Goal: Task Accomplishment & Management: Complete application form

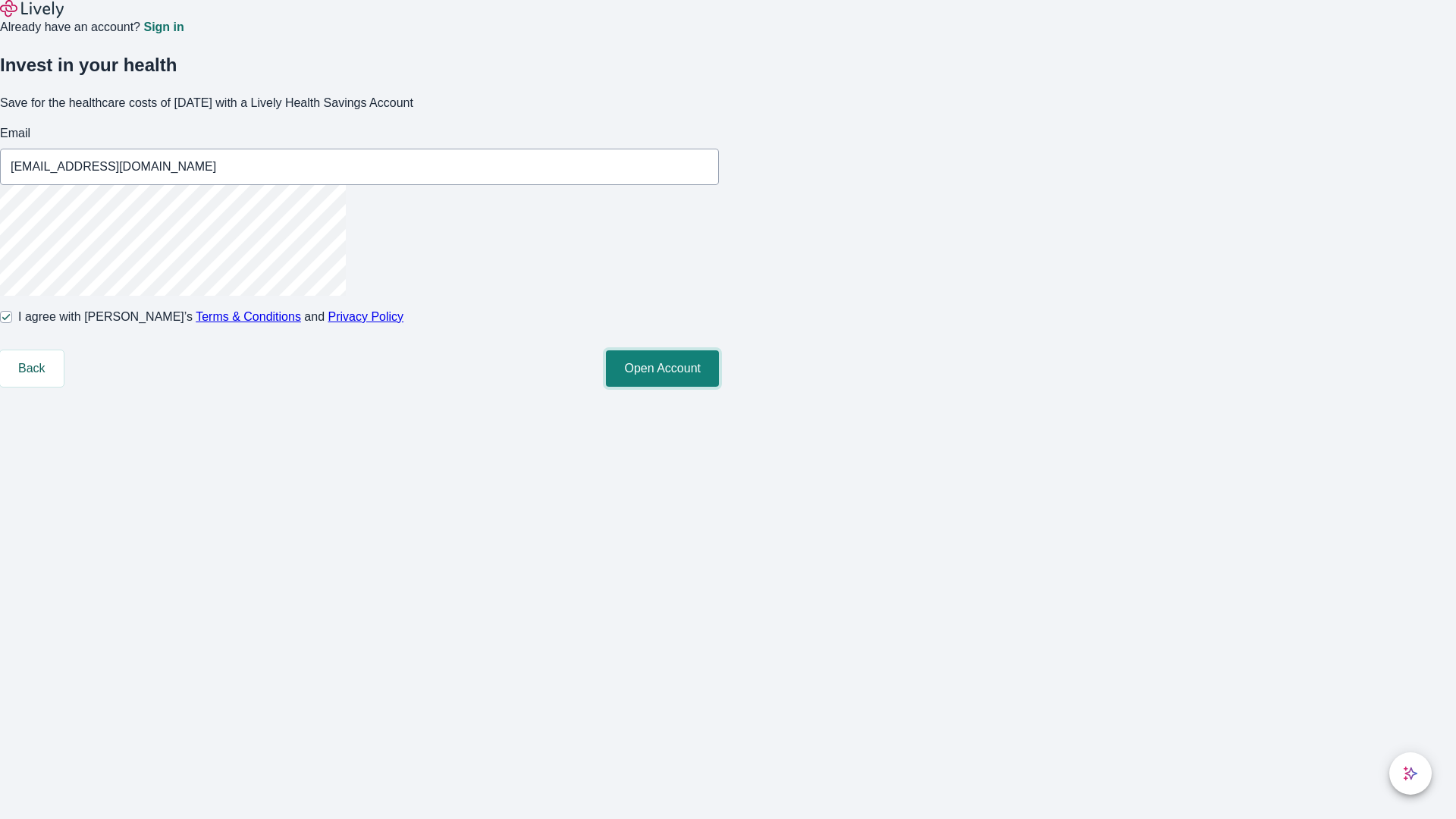
click at [719, 387] on button "Open Account" at bounding box center [662, 368] width 113 height 37
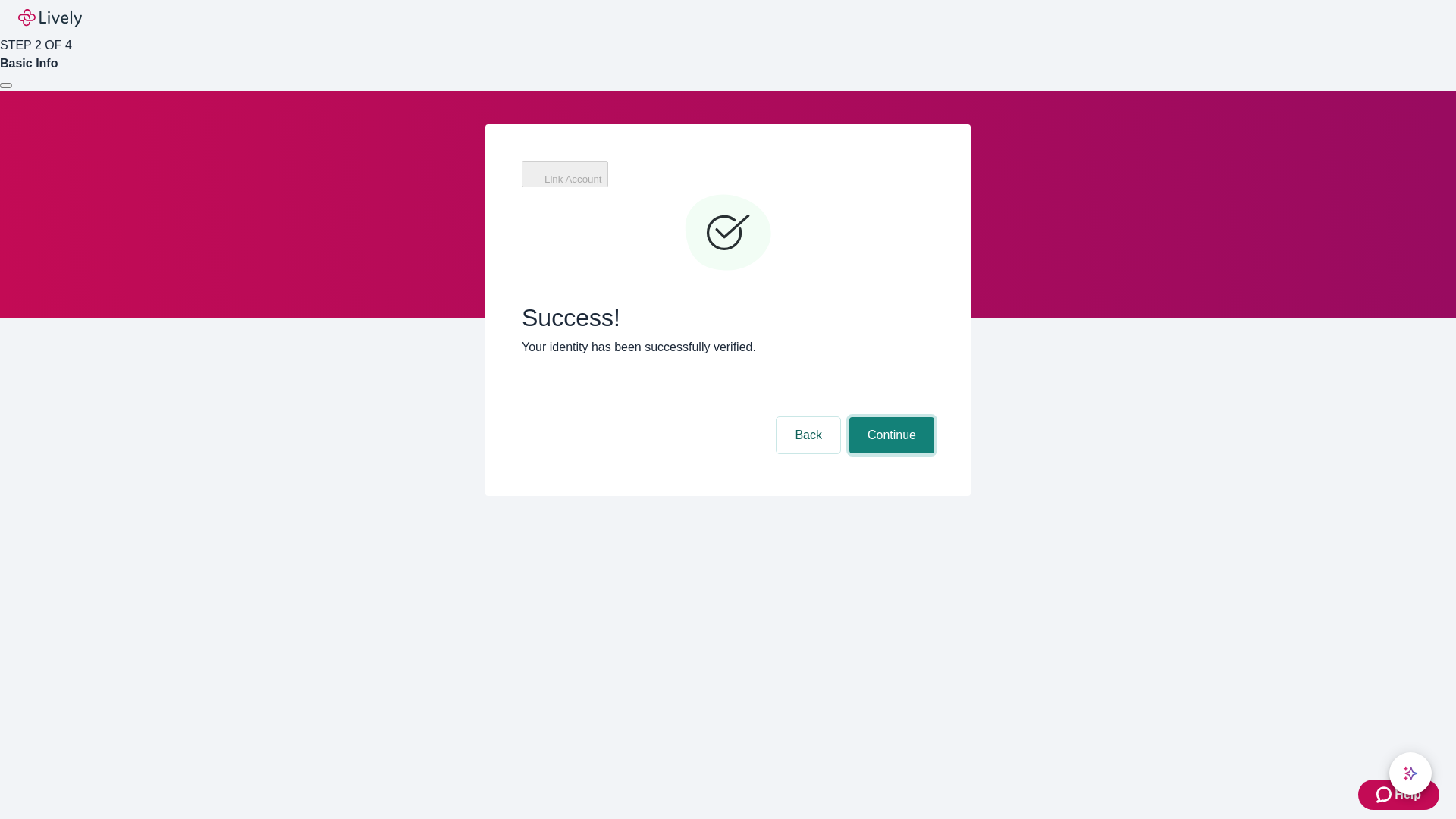
click at [890, 417] on button "Continue" at bounding box center [892, 435] width 85 height 37
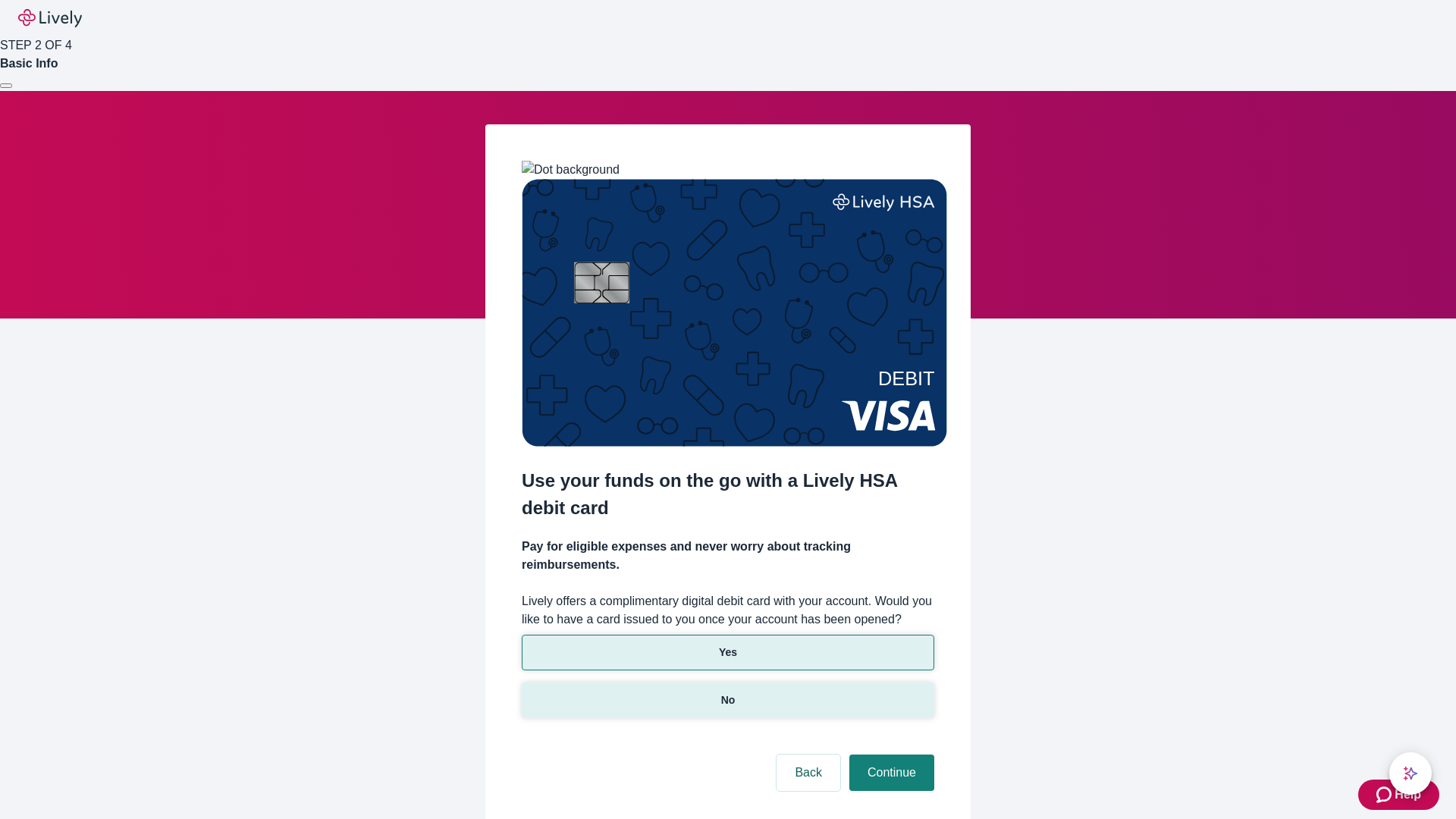
click at [728, 692] on p "No" at bounding box center [728, 700] width 15 height 16
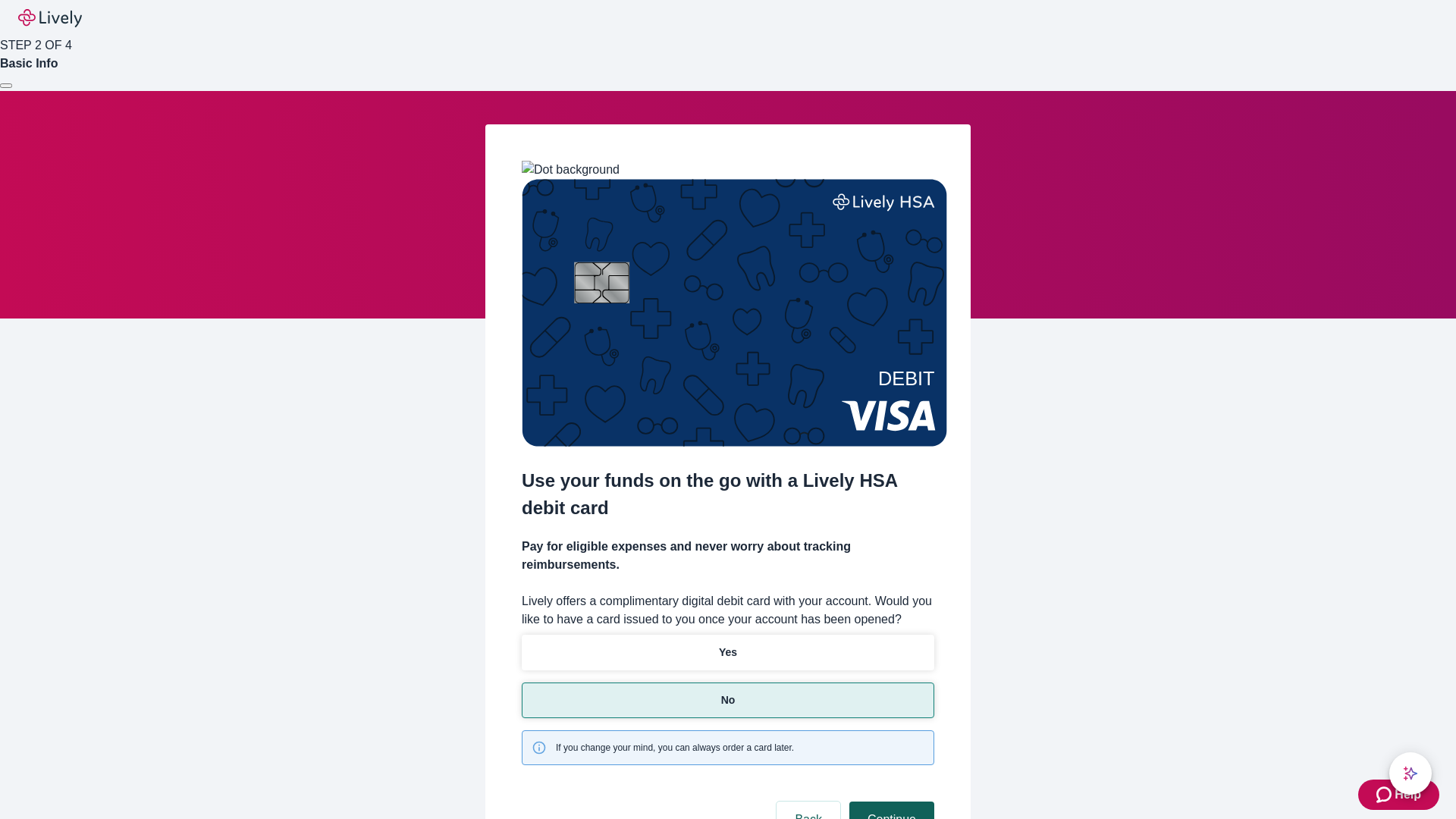
click at [890, 801] on button "Continue" at bounding box center [892, 819] width 85 height 37
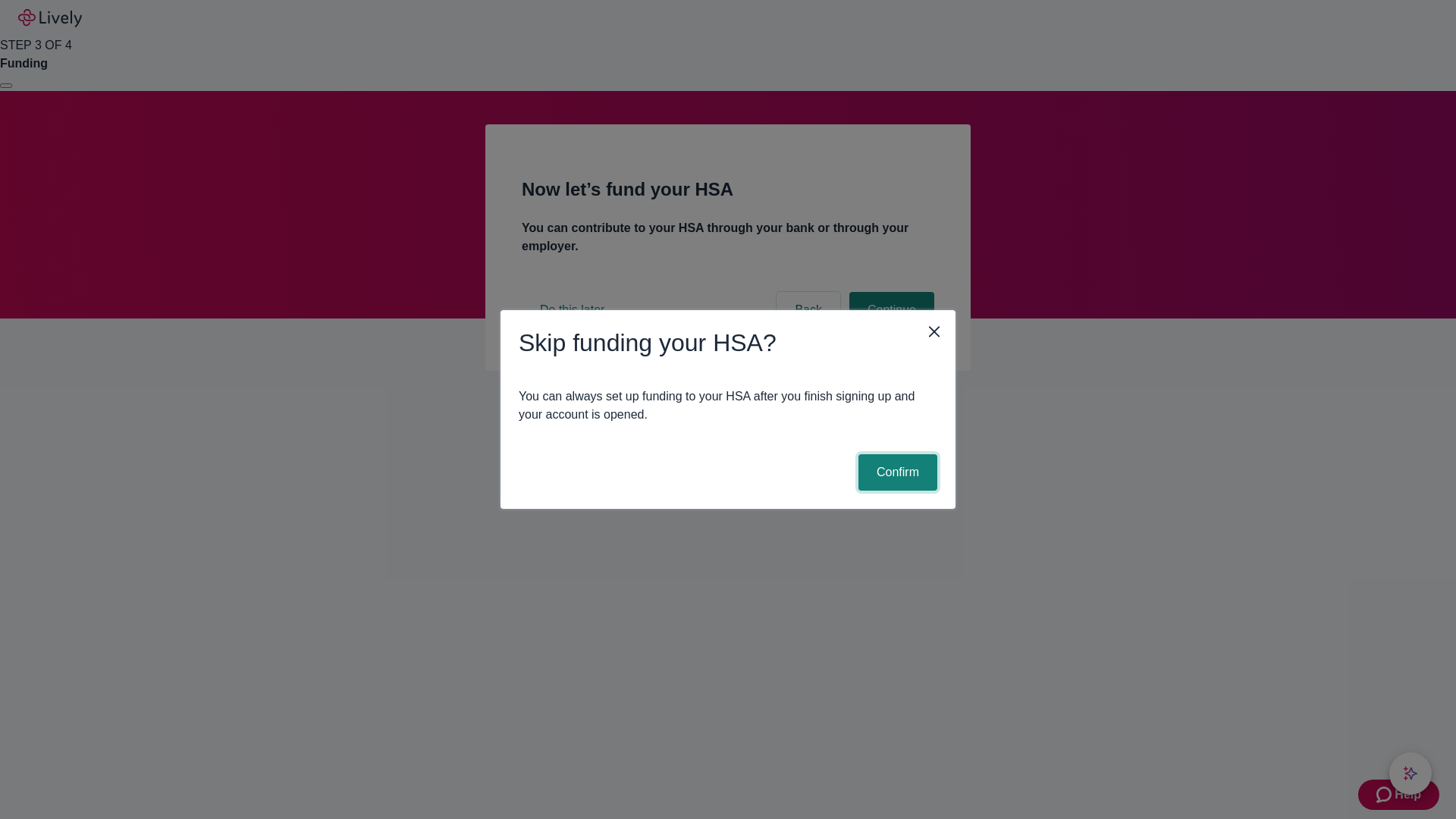
click at [896, 472] on button "Confirm" at bounding box center [898, 472] width 79 height 37
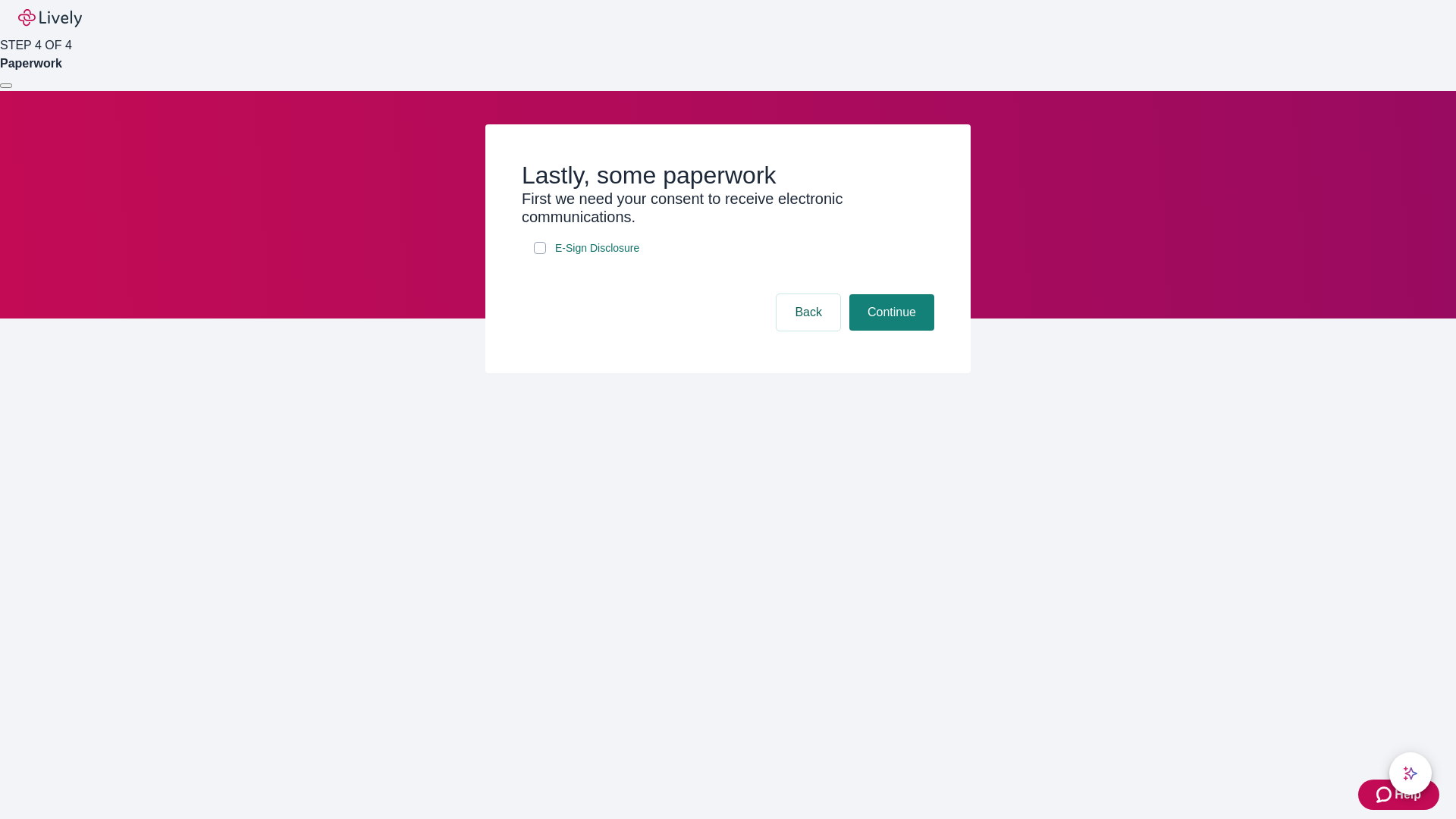
click at [540, 254] on input "E-Sign Disclosure" at bounding box center [540, 248] width 12 height 12
checkbox input "true"
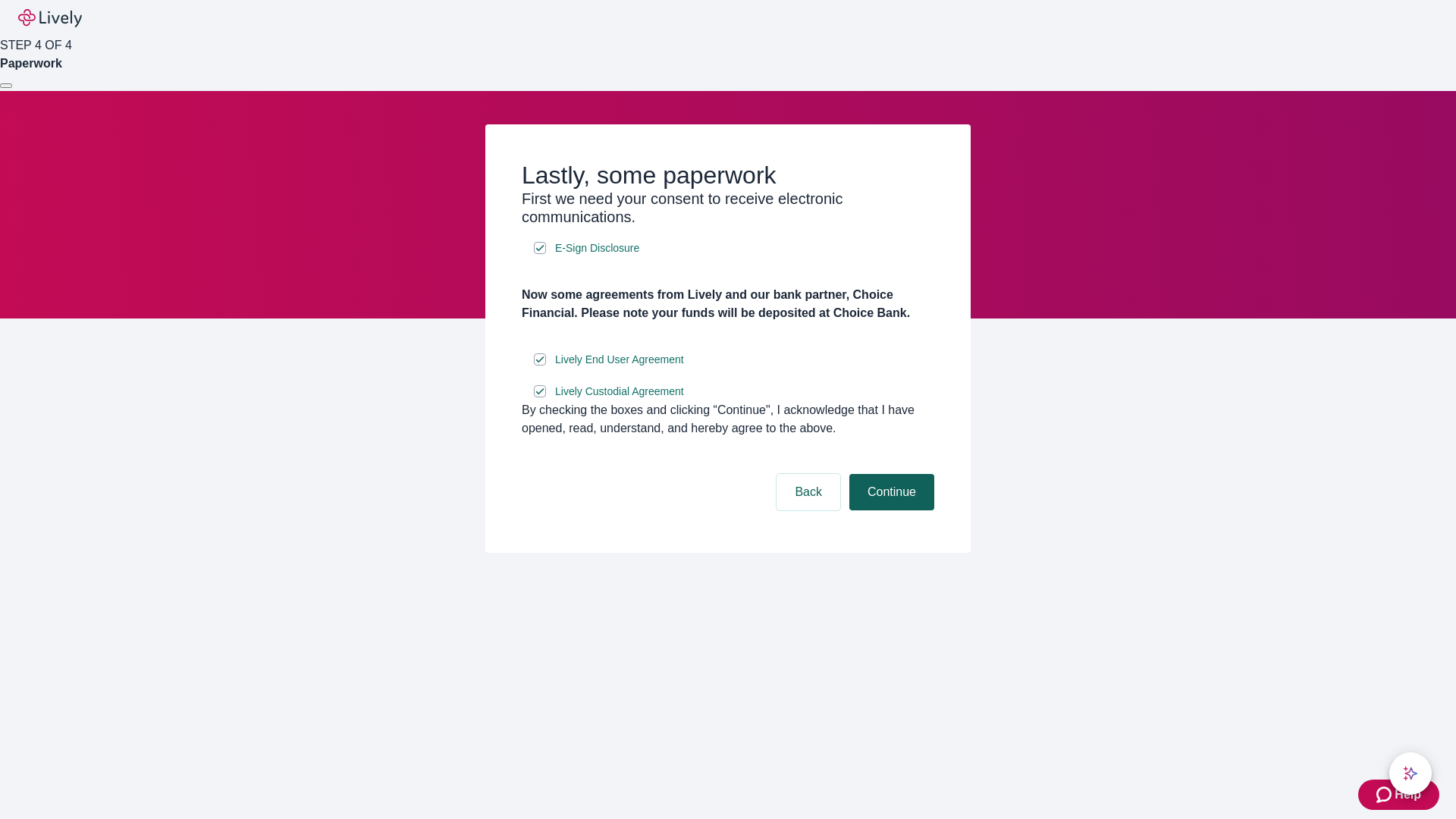
click at [890, 511] on button "Continue" at bounding box center [892, 492] width 85 height 37
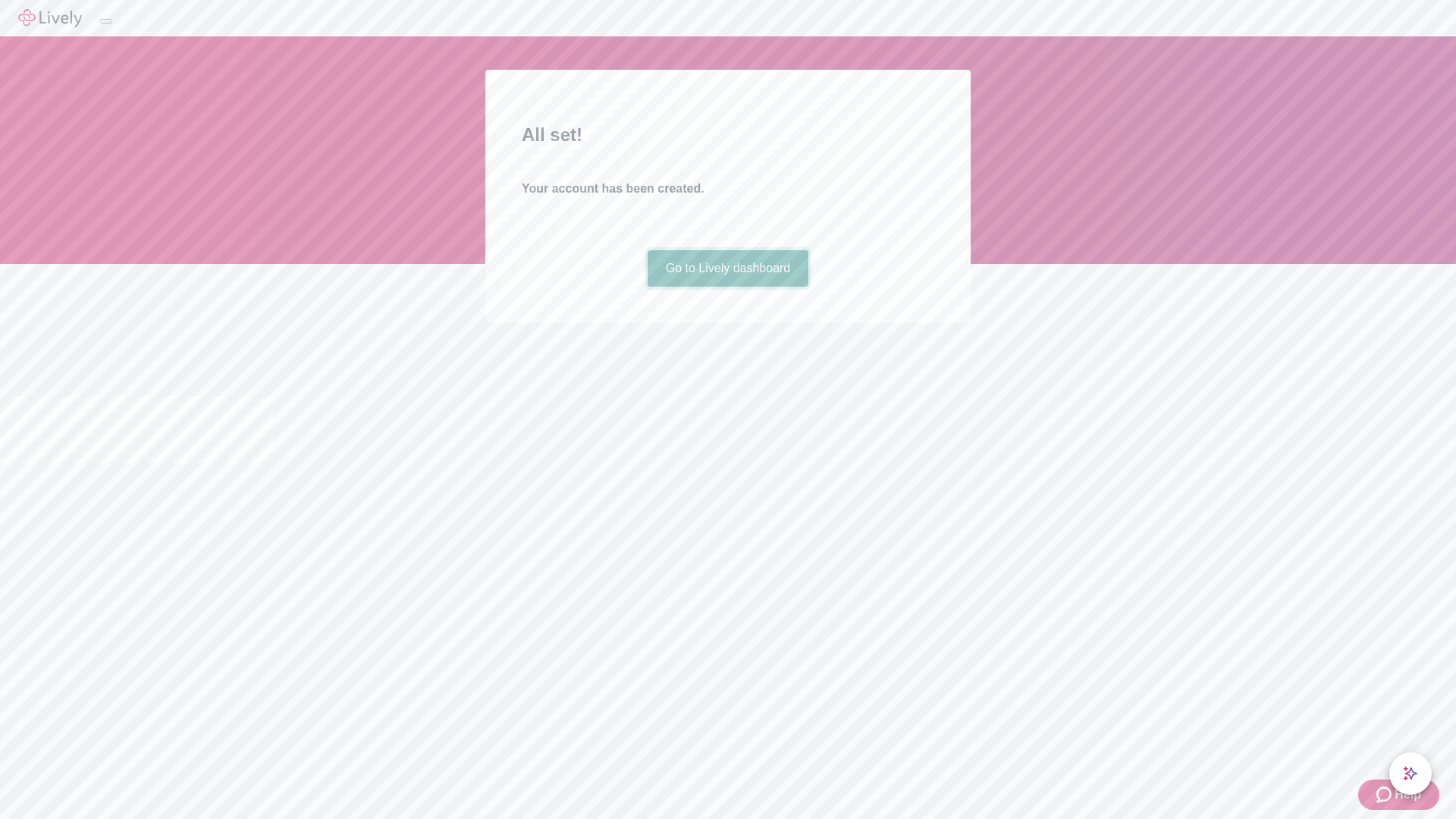
click at [728, 287] on link "Go to Lively dashboard" at bounding box center [728, 268] width 162 height 37
